Goal: Task Accomplishment & Management: Use online tool/utility

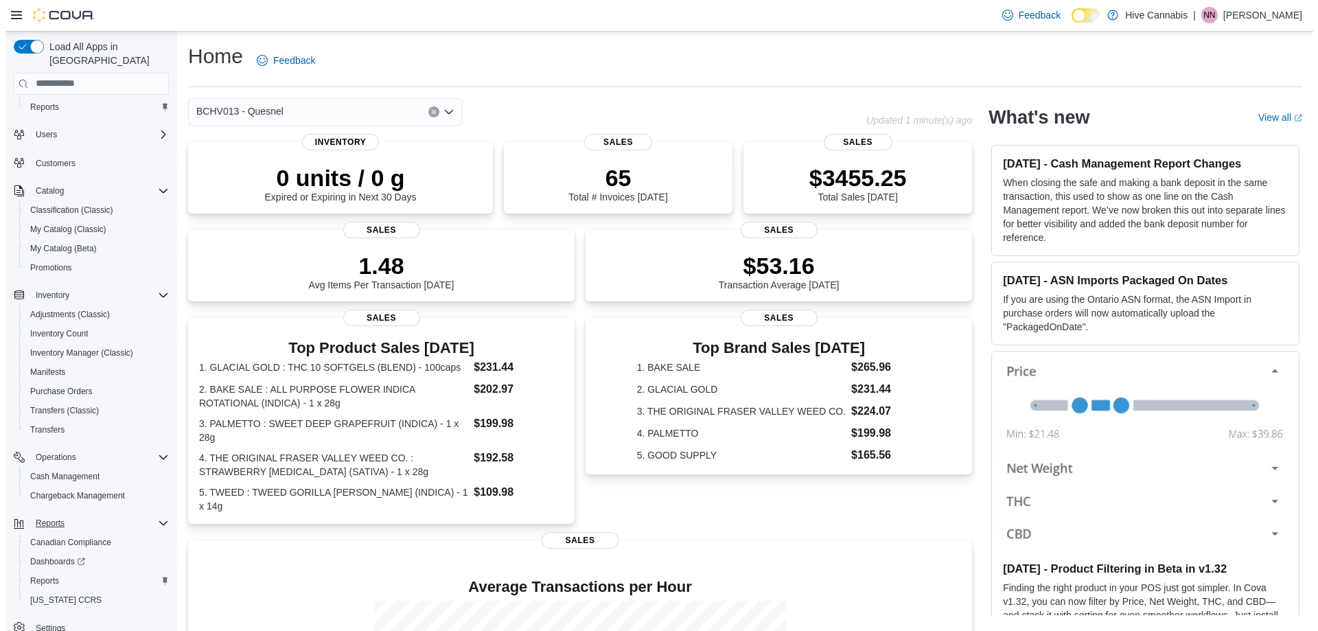
scroll to position [40, 0]
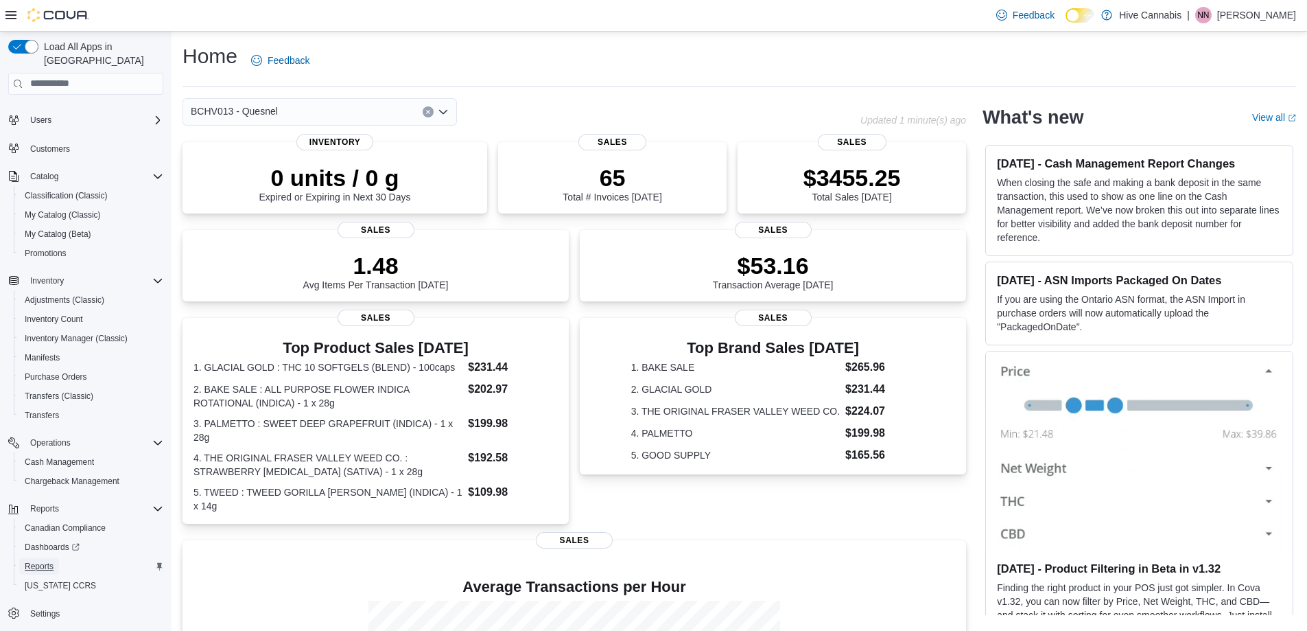
click at [42, 561] on span "Reports" at bounding box center [39, 566] width 29 height 11
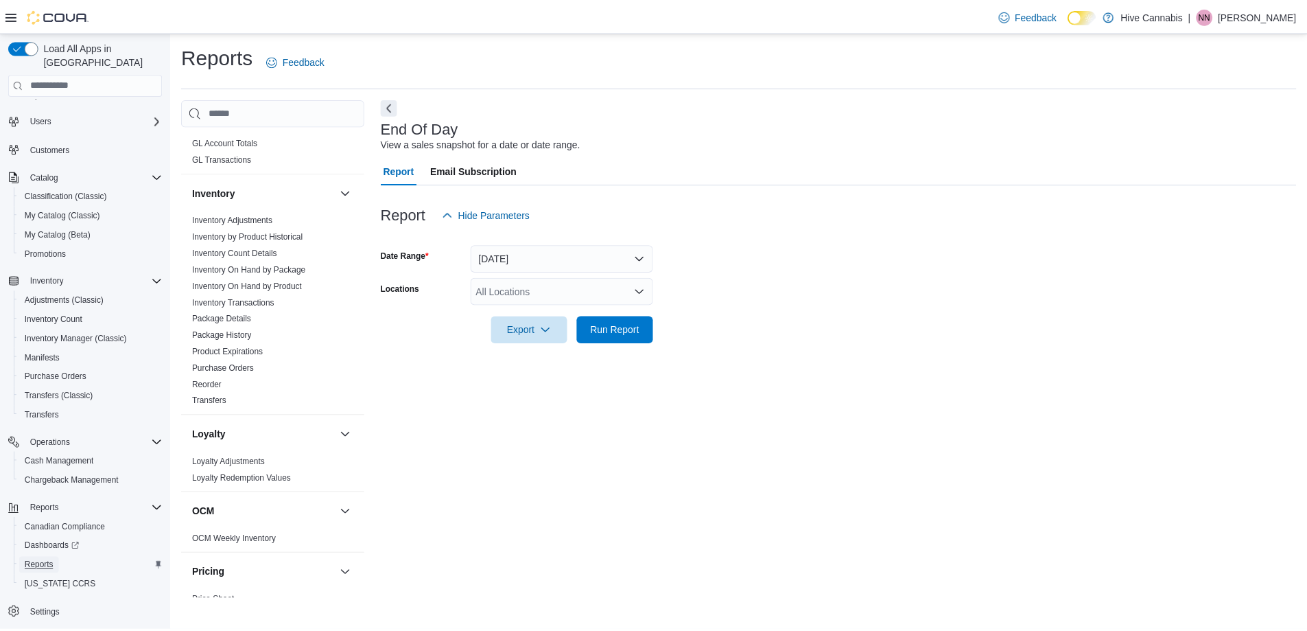
scroll to position [412, 0]
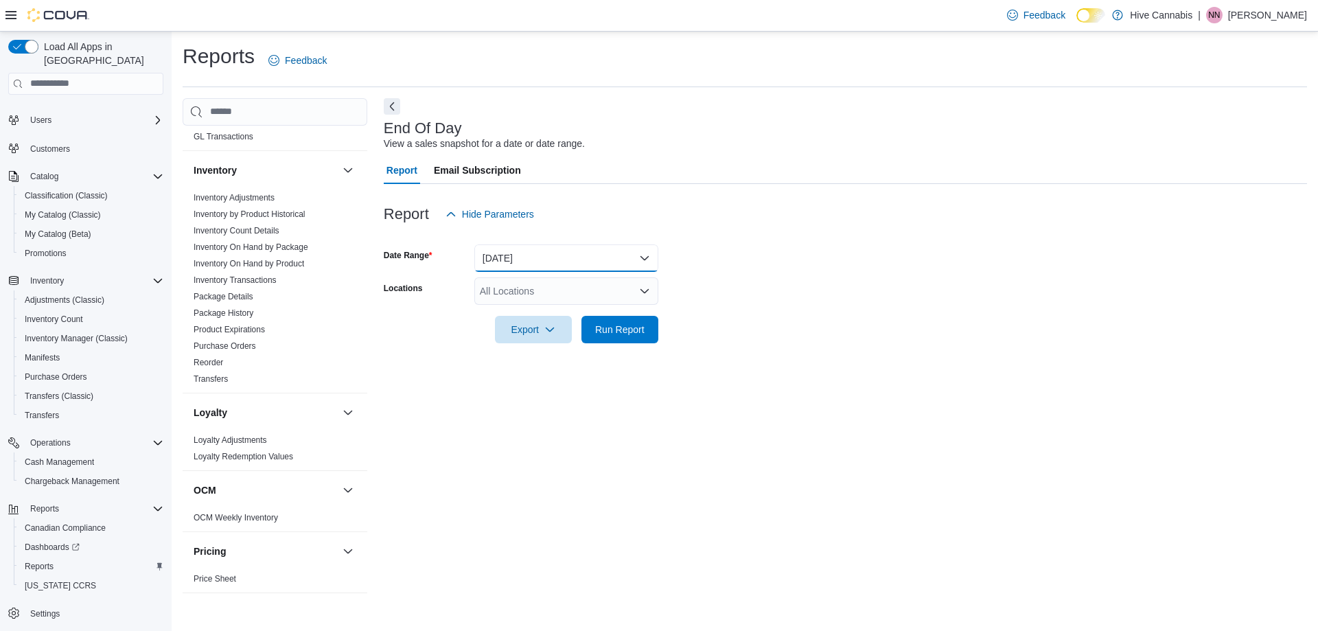
click at [506, 259] on button "[DATE]" at bounding box center [566, 257] width 184 height 27
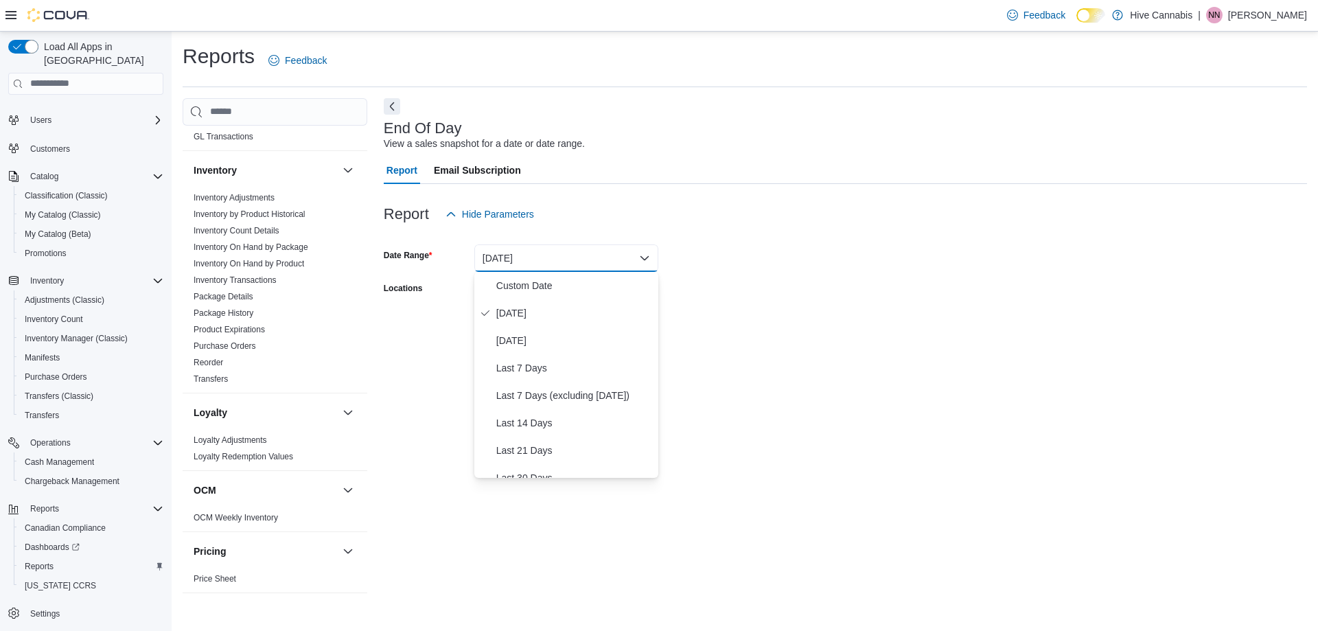
click at [680, 289] on form "Date Range [DATE] Locations All Locations Export Run Report" at bounding box center [845, 285] width 923 height 115
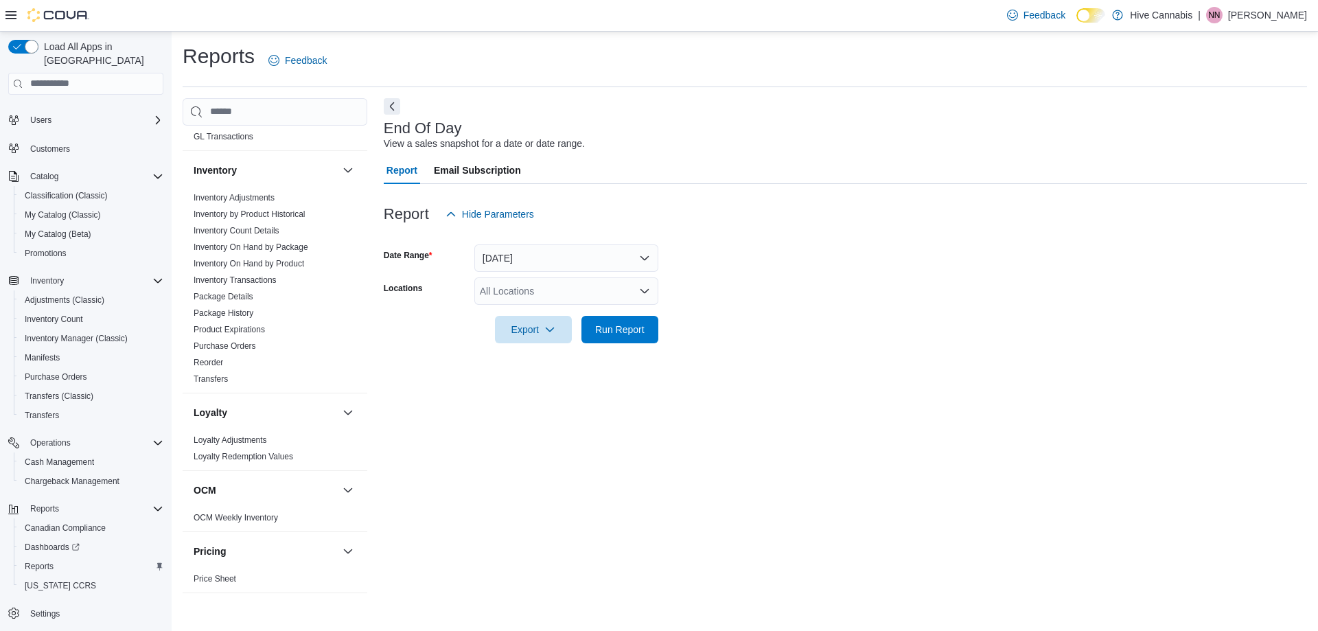
click at [607, 289] on div "All Locations" at bounding box center [566, 290] width 184 height 27
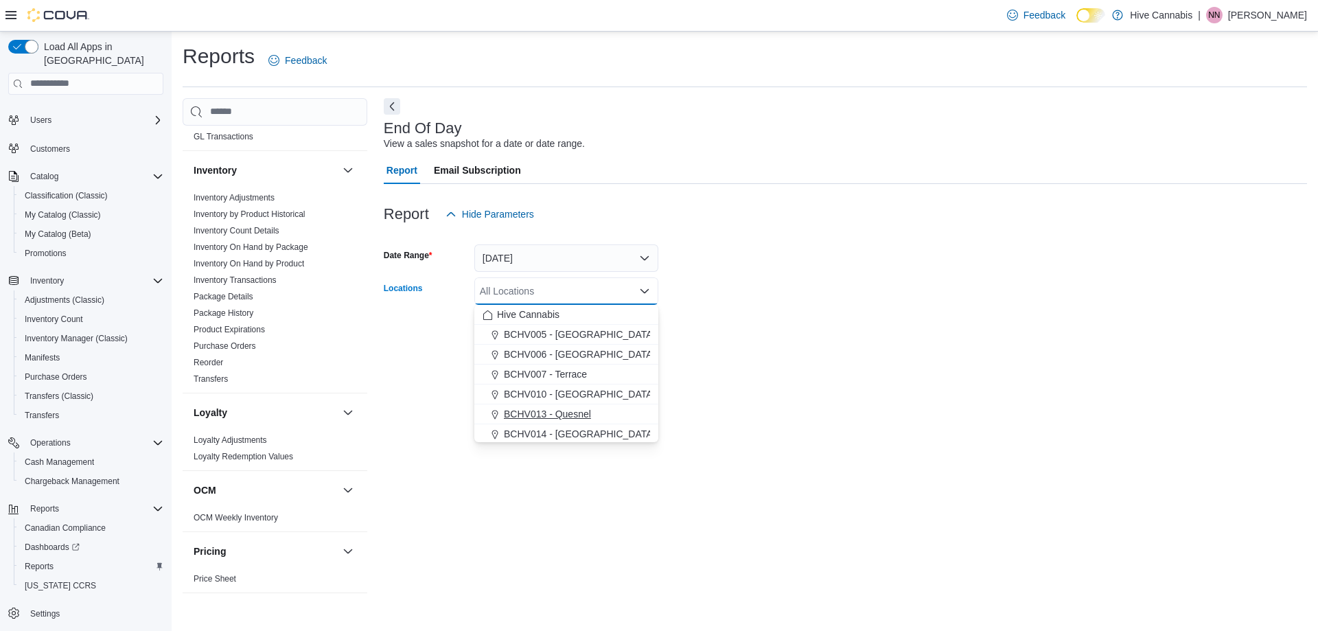
click at [577, 417] on span "BCHV013 - Quesnel" at bounding box center [547, 414] width 87 height 14
click at [766, 372] on div "End Of Day View a sales snapshot for a date or date range. Report Email Subscri…" at bounding box center [845, 348] width 923 height 500
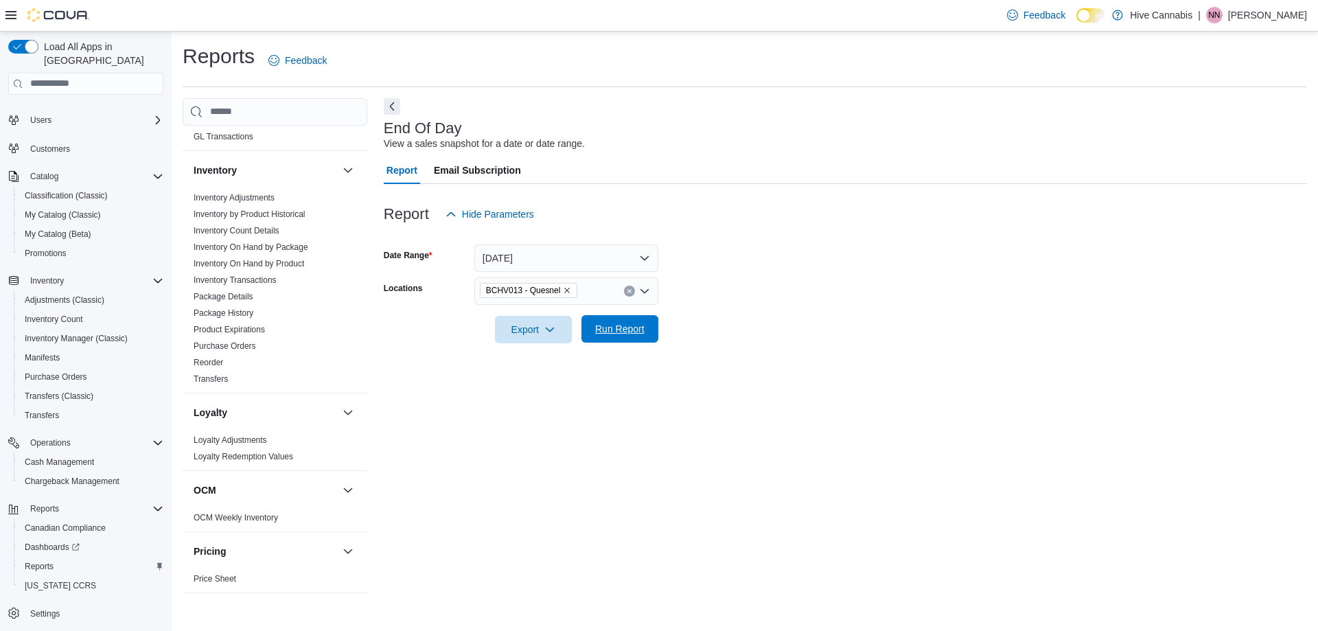
click at [634, 326] on span "Run Report" at bounding box center [619, 329] width 49 height 14
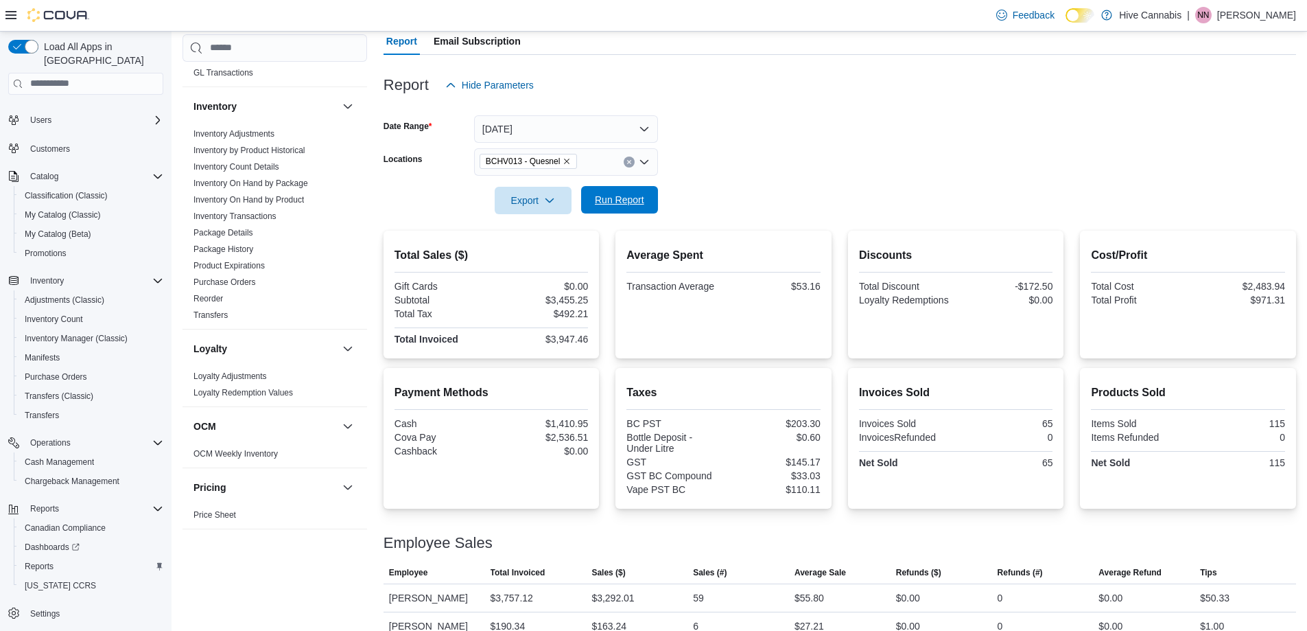
scroll to position [150, 0]
